Goal: Task Accomplishment & Management: Manage account settings

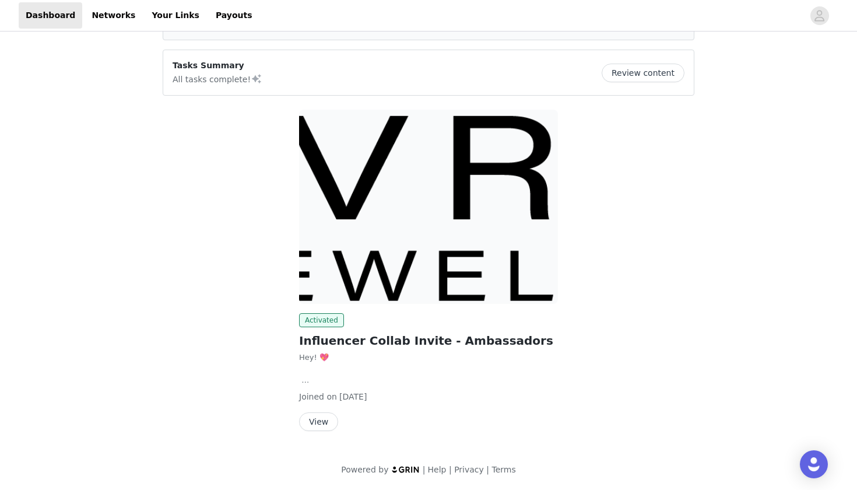
scroll to position [77, 0]
click at [374, 345] on h2 "Influencer Collab Invite - Ambassadors" at bounding box center [428, 340] width 259 height 17
click at [309, 419] on button "View" at bounding box center [318, 421] width 39 height 19
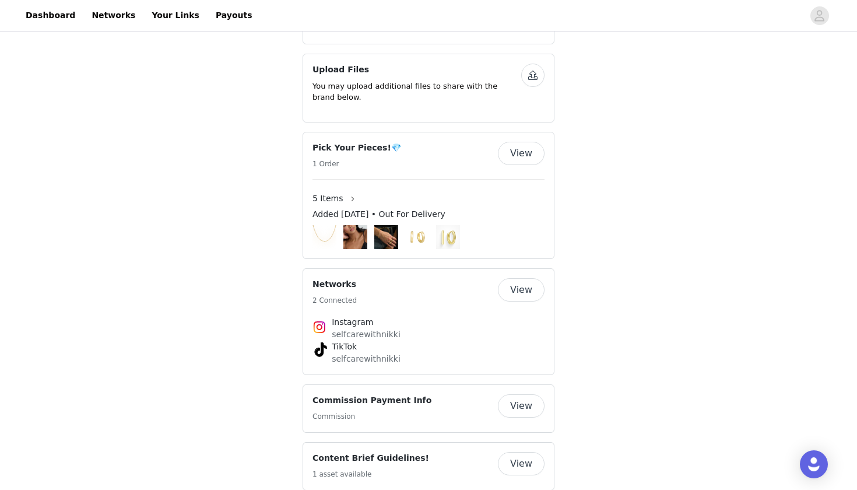
scroll to position [614, 0]
click at [157, 21] on link "Your Links" at bounding box center [176, 15] width 62 height 26
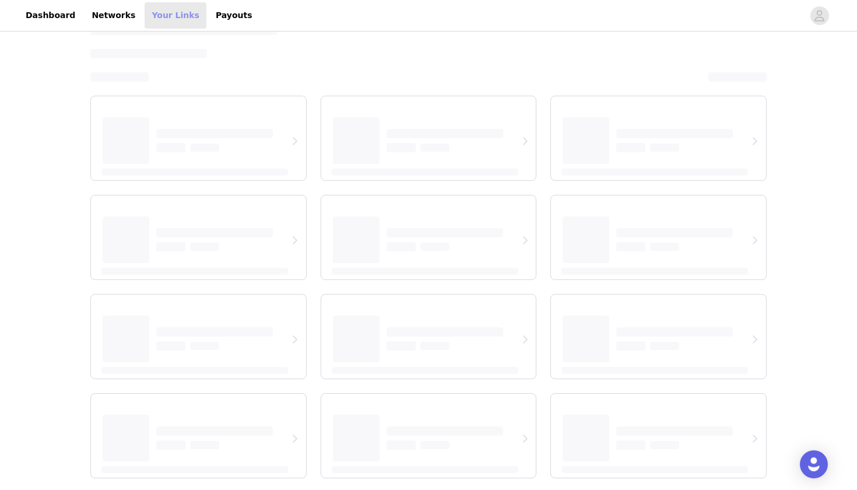
scroll to position [20, 0]
select select "12"
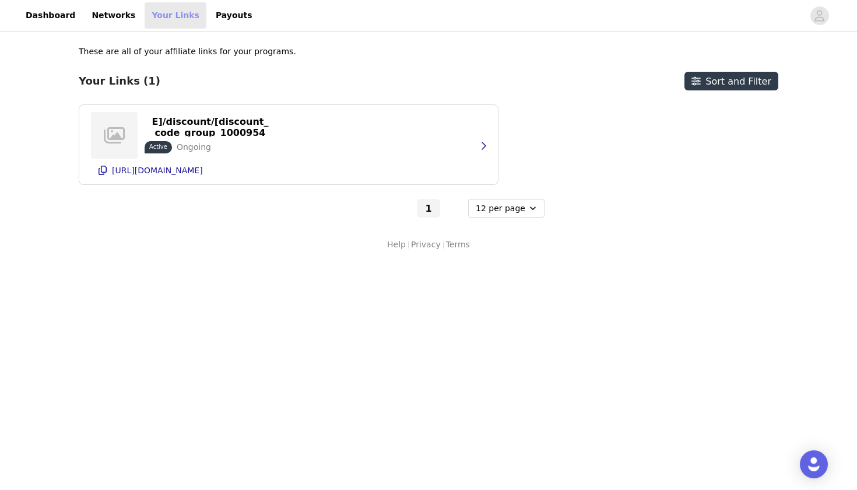
scroll to position [0, 0]
click at [475, 137] on button "button" at bounding box center [483, 145] width 23 height 19
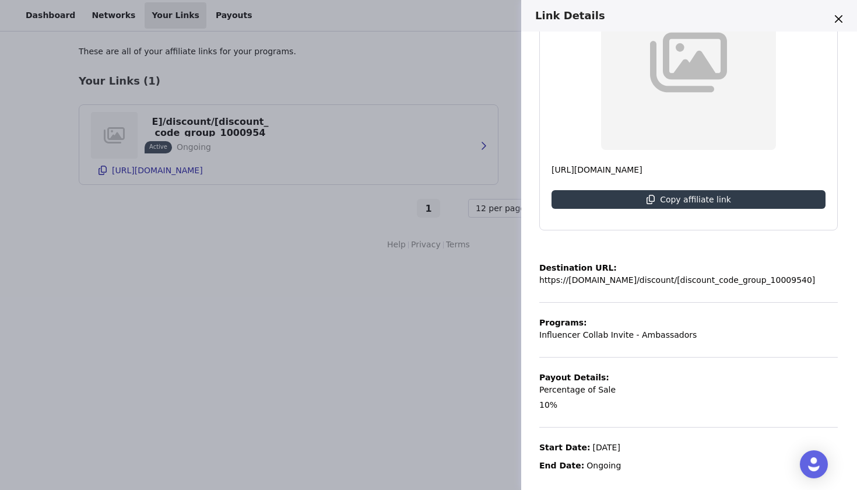
click at [507, 441] on div "Link Details https://[DOMAIN_NAME]/discount/[discount_code_group_10009540] Acti…" at bounding box center [428, 245] width 857 height 490
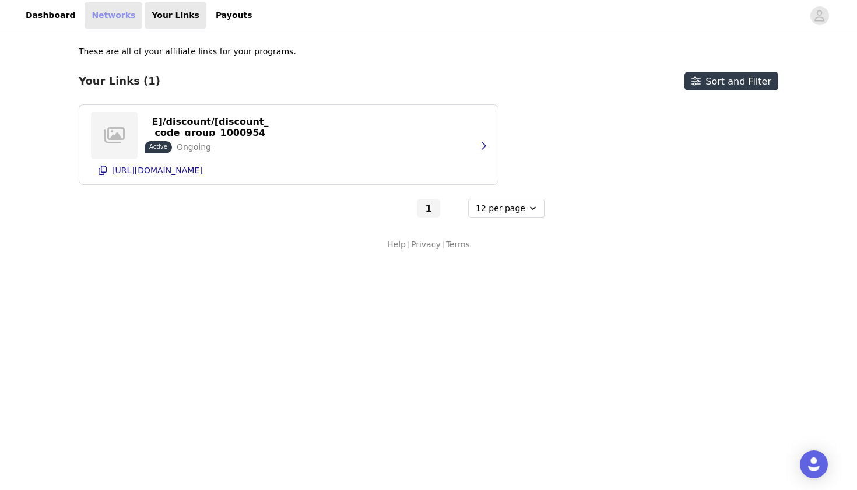
click at [99, 12] on link "Networks" at bounding box center [114, 15] width 58 height 26
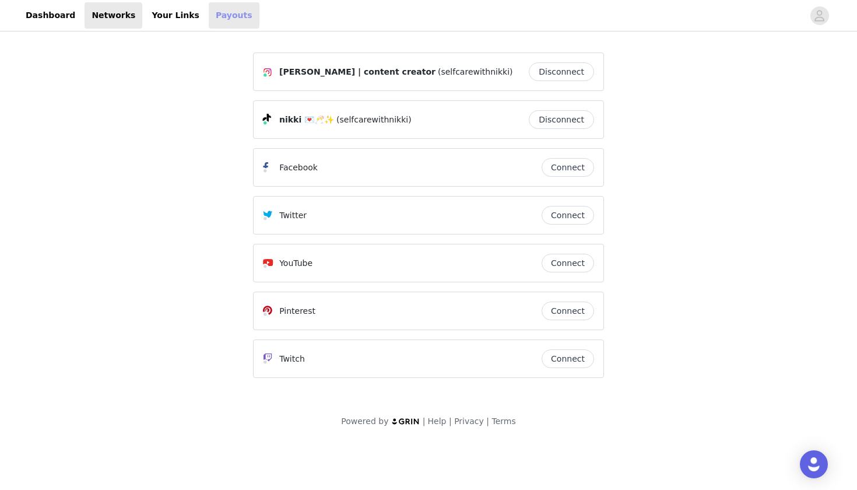
click at [209, 19] on link "Payouts" at bounding box center [234, 15] width 51 height 26
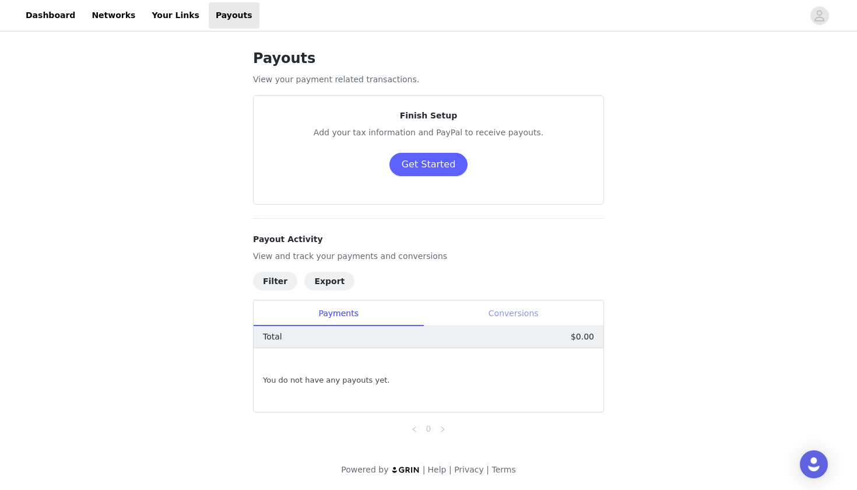
click at [468, 319] on div "Conversions" at bounding box center [513, 313] width 180 height 26
click at [352, 304] on div "Payments" at bounding box center [339, 313] width 170 height 26
click at [426, 159] on button "Get Started" at bounding box center [429, 164] width 79 height 23
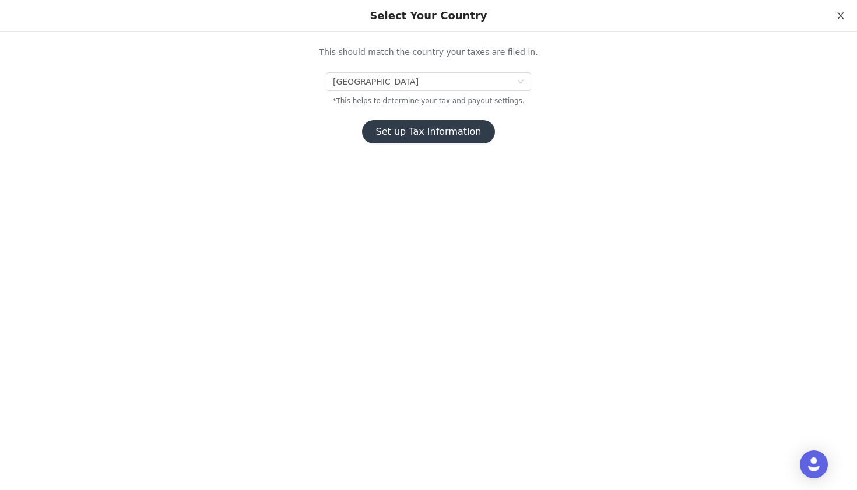
click at [843, 16] on icon "icon: close" at bounding box center [840, 15] width 9 height 9
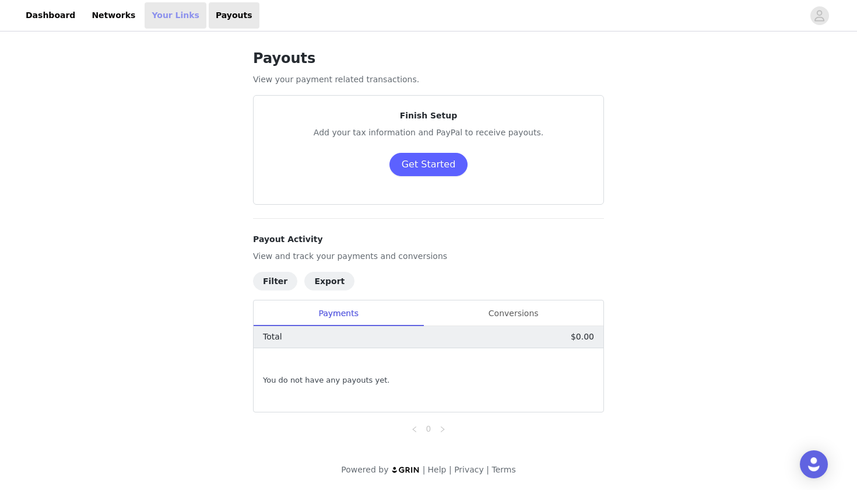
click at [167, 24] on link "Your Links" at bounding box center [176, 15] width 62 height 26
select select "12"
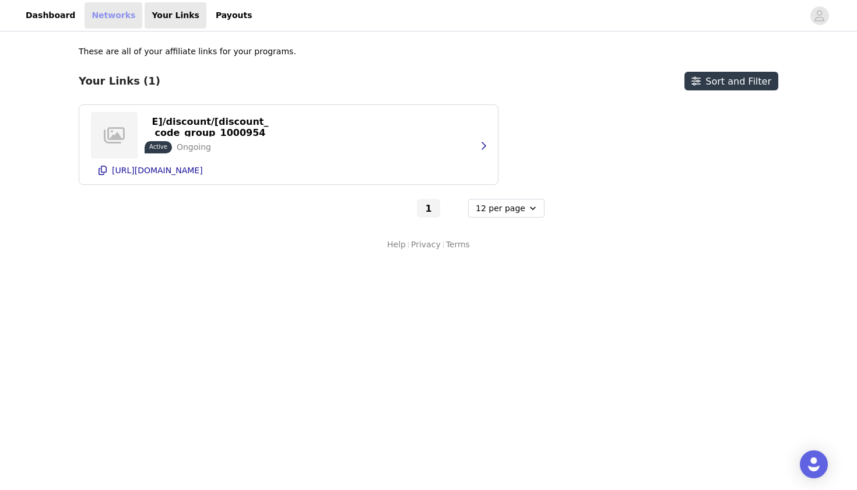
click at [116, 17] on link "Networks" at bounding box center [114, 15] width 58 height 26
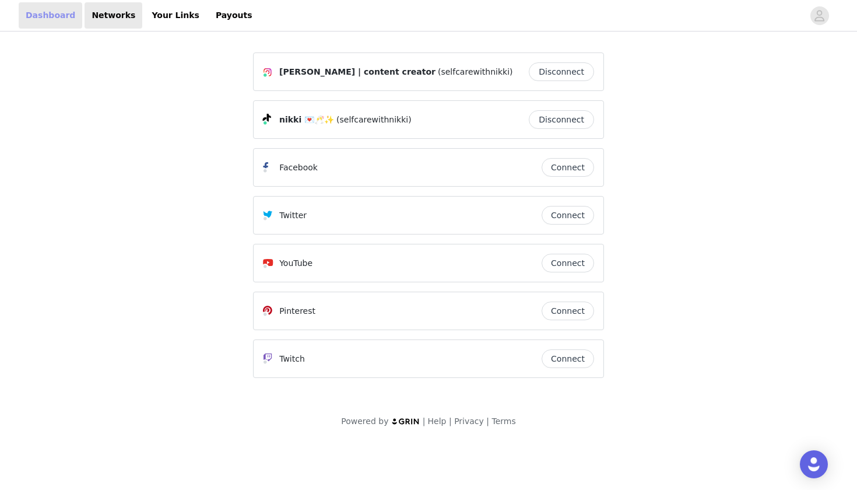
click at [61, 12] on link "Dashboard" at bounding box center [51, 15] width 64 height 26
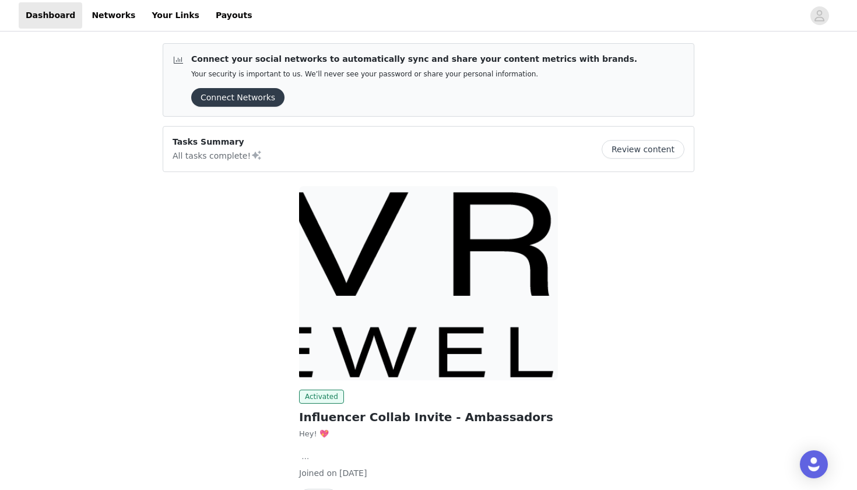
click at [233, 90] on button "Connect Networks" at bounding box center [237, 97] width 93 height 19
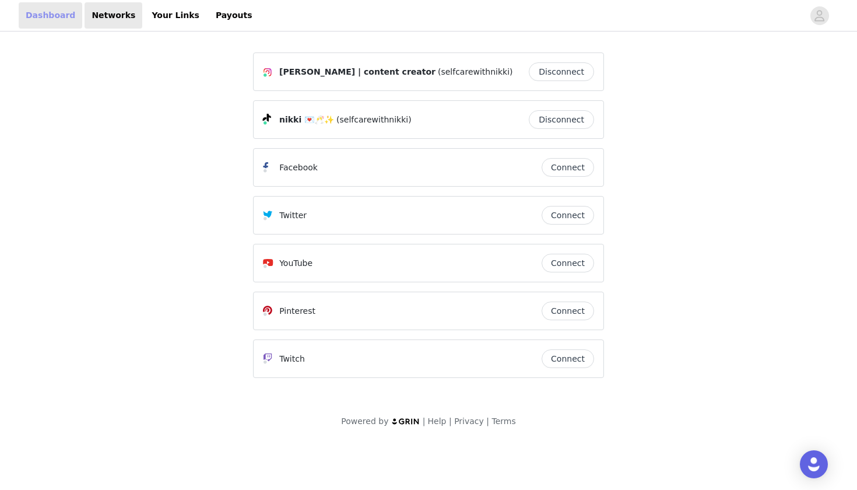
click at [52, 15] on link "Dashboard" at bounding box center [51, 15] width 64 height 26
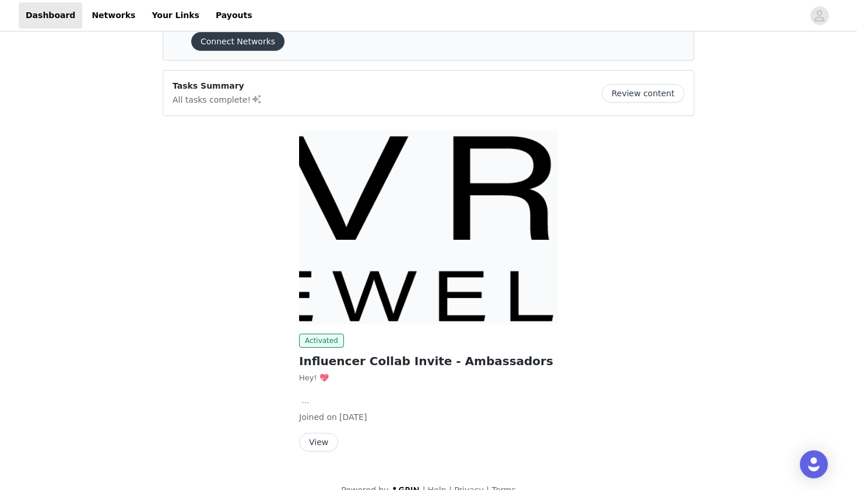
scroll to position [62, 0]
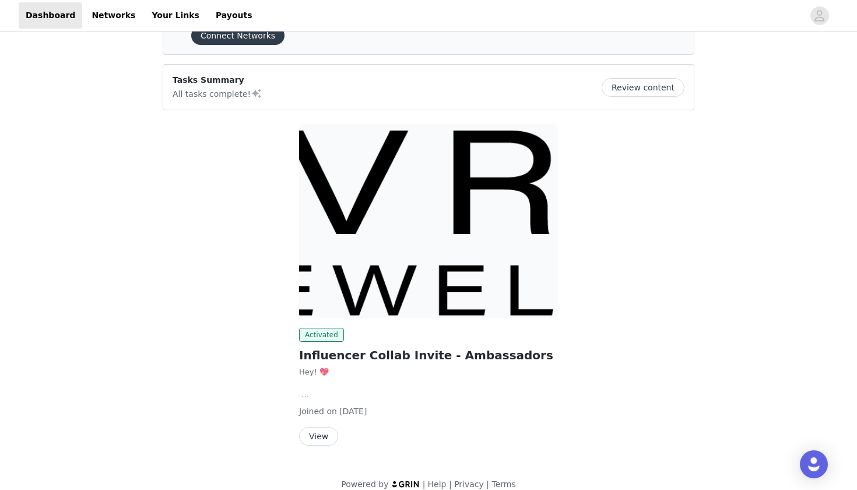
click at [658, 83] on button "Review content" at bounding box center [643, 87] width 83 height 19
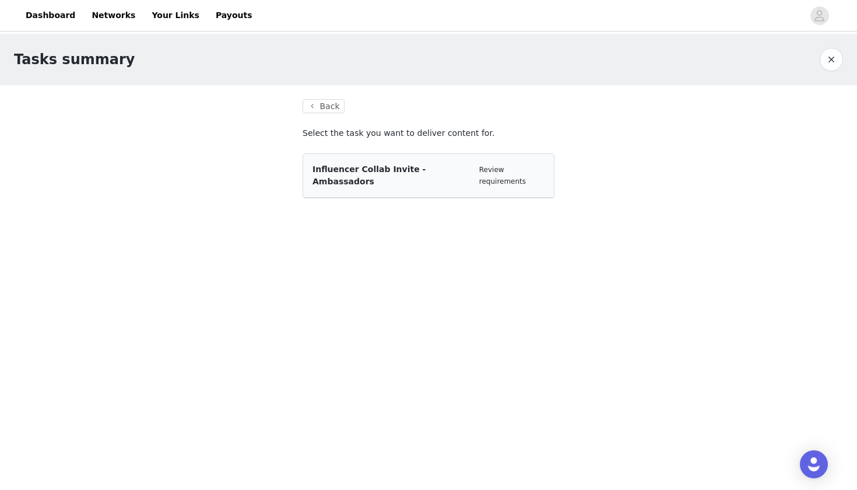
click at [401, 170] on span "Influencer Collab Invite - Ambassadors" at bounding box center [369, 175] width 113 height 22
click at [514, 177] on div "Influencer Collab Invite - Ambassadors Review requirements" at bounding box center [428, 176] width 251 height 44
click at [327, 106] on button "Back" at bounding box center [324, 106] width 42 height 14
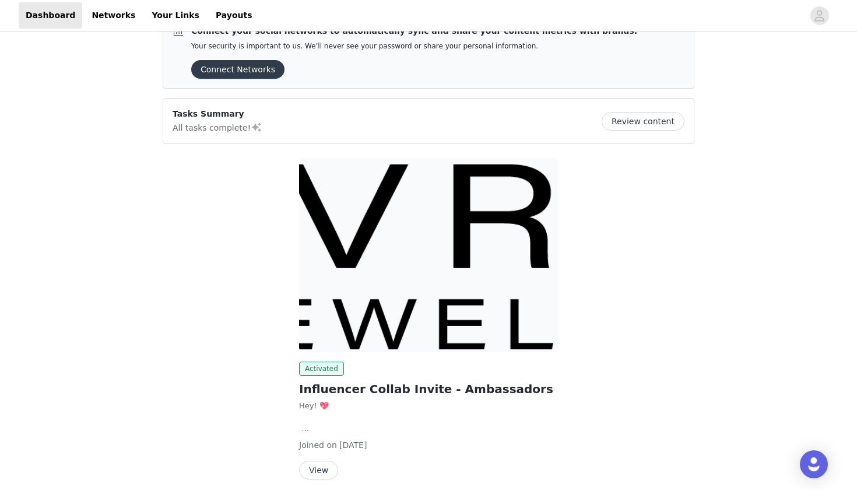
scroll to position [10, 0]
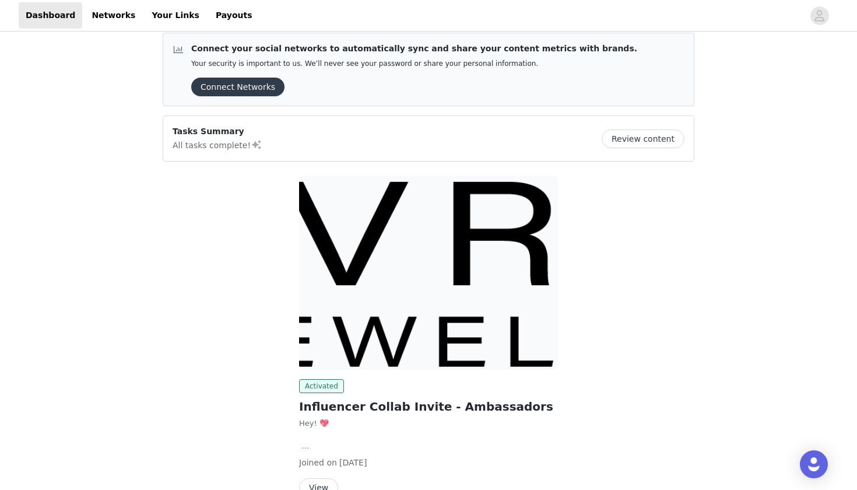
click at [636, 147] on button "Review content" at bounding box center [643, 138] width 83 height 19
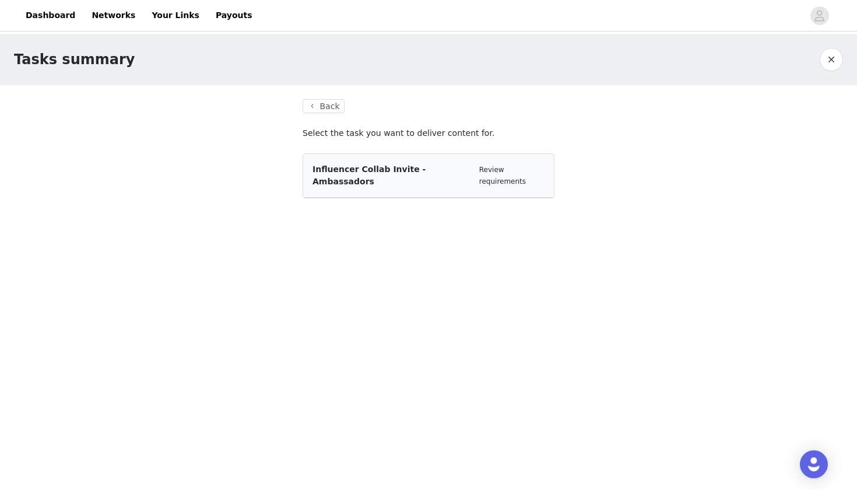
click at [392, 168] on span "Influencer Collab Invite - Ambassadors" at bounding box center [369, 175] width 113 height 22
click at [495, 166] on link "Review requirements" at bounding box center [502, 176] width 47 height 20
